Goal: Task Accomplishment & Management: Use online tool/utility

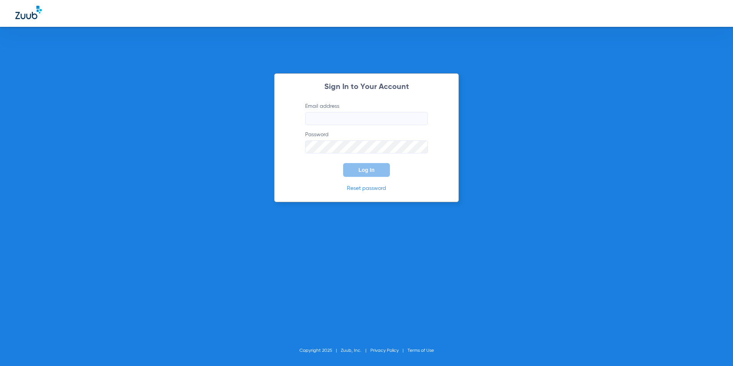
type input "[EMAIL_ADDRESS][DOMAIN_NAME]"
click at [344, 174] on button "Log In" at bounding box center [366, 170] width 47 height 14
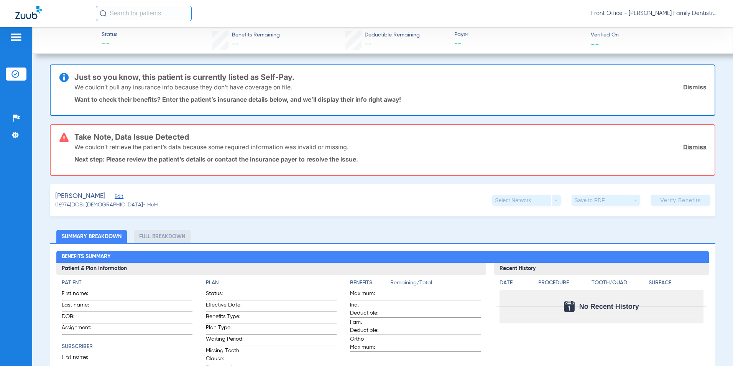
click at [115, 196] on span "Edit" at bounding box center [118, 197] width 7 height 7
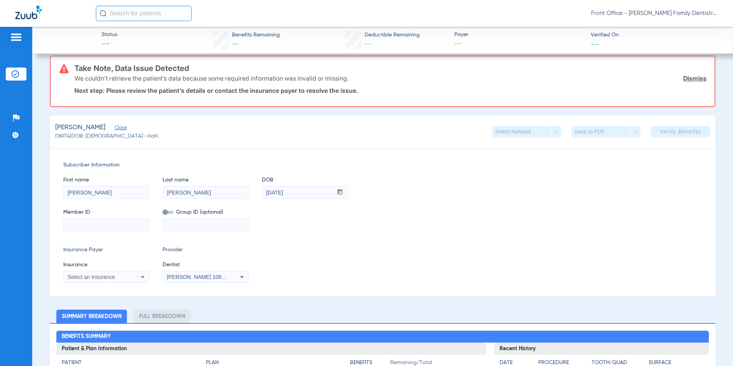
scroll to position [77, 0]
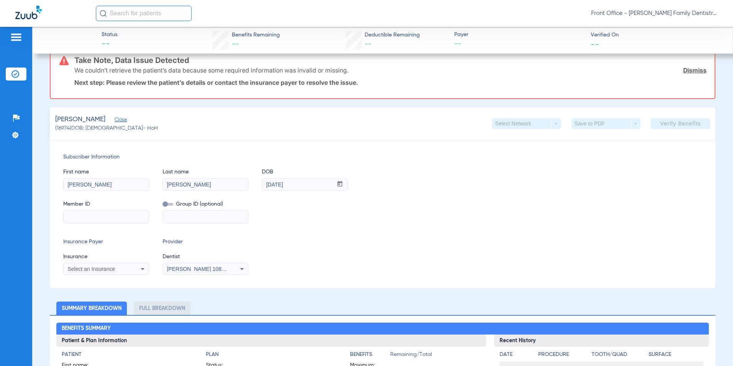
click at [125, 216] on input at bounding box center [106, 217] width 85 height 12
type input "08082275731"
click at [116, 273] on div "Select an Insurance" at bounding box center [106, 268] width 85 height 9
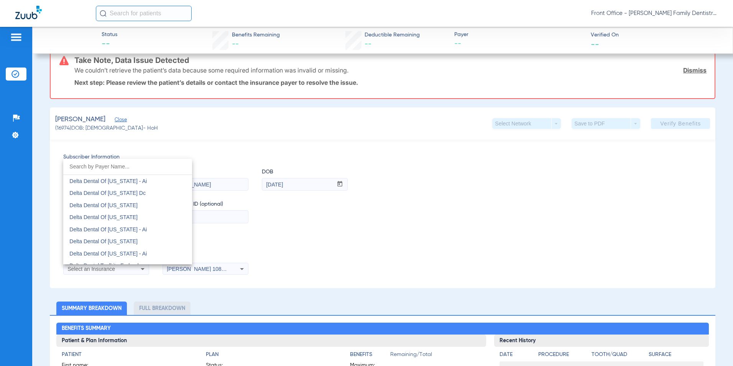
scroll to position [2071, 0]
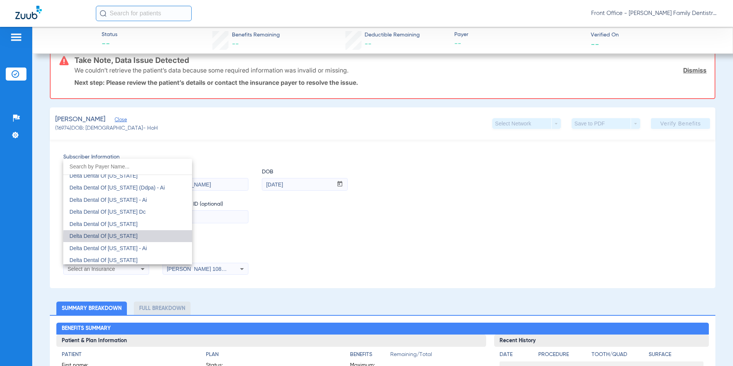
click at [143, 237] on mat-option "Delta Dental Of [US_STATE]" at bounding box center [127, 236] width 129 height 12
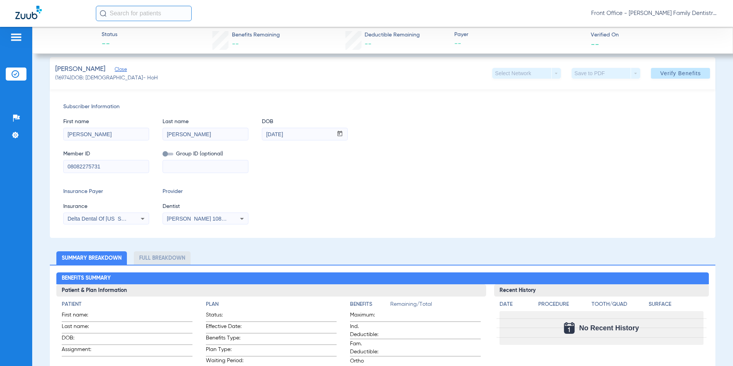
scroll to position [34, 0]
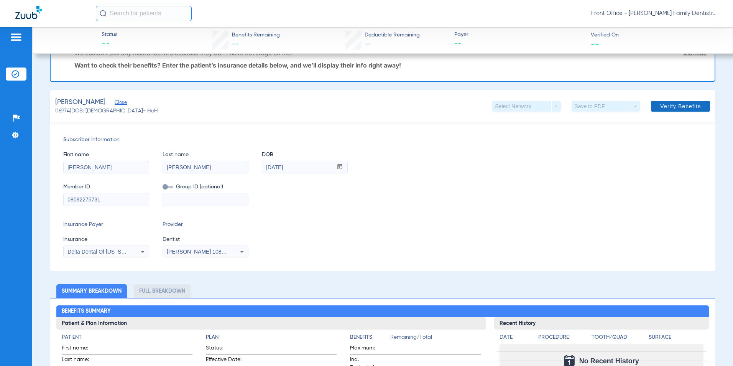
click at [662, 107] on span "Verify Benefits" at bounding box center [680, 106] width 41 height 6
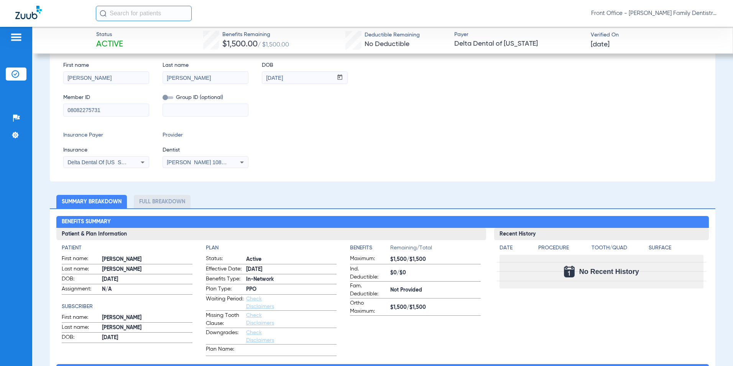
scroll to position [0, 0]
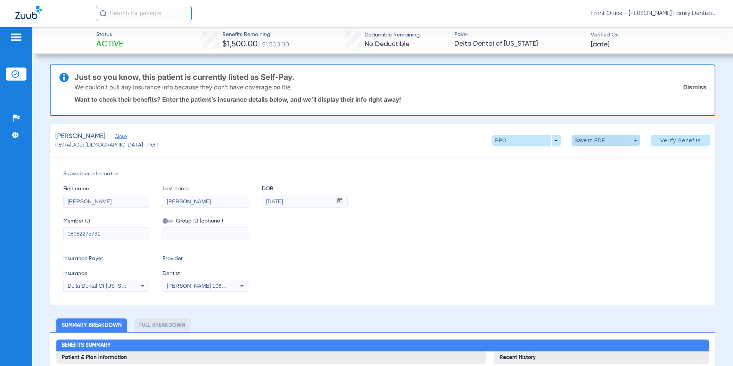
click at [590, 141] on span at bounding box center [606, 140] width 69 height 11
click at [595, 155] on span "Save to PDF" at bounding box center [603, 155] width 30 height 5
